Goal: Task Accomplishment & Management: Manage account settings

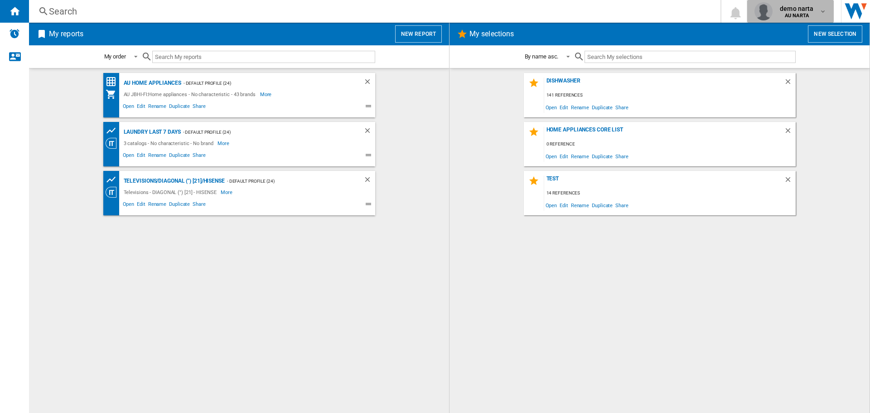
click at [820, 13] on md-icon "button" at bounding box center [822, 11] width 7 height 7
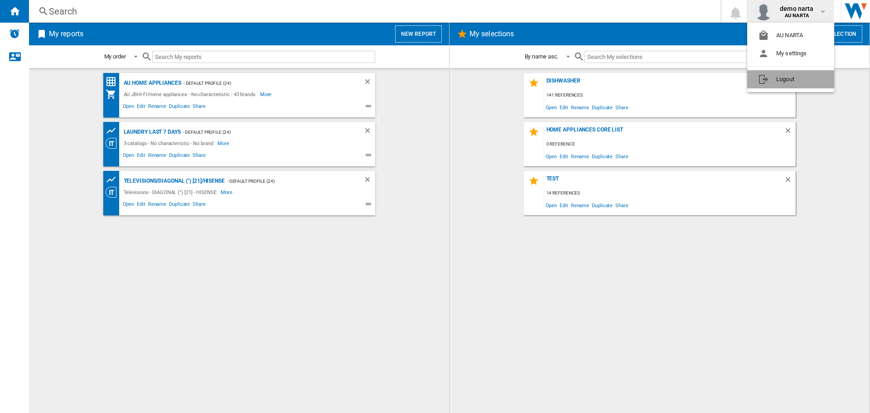
click at [777, 78] on button "Logout" at bounding box center [790, 79] width 87 height 18
